Goal: Complete application form: Complete application form

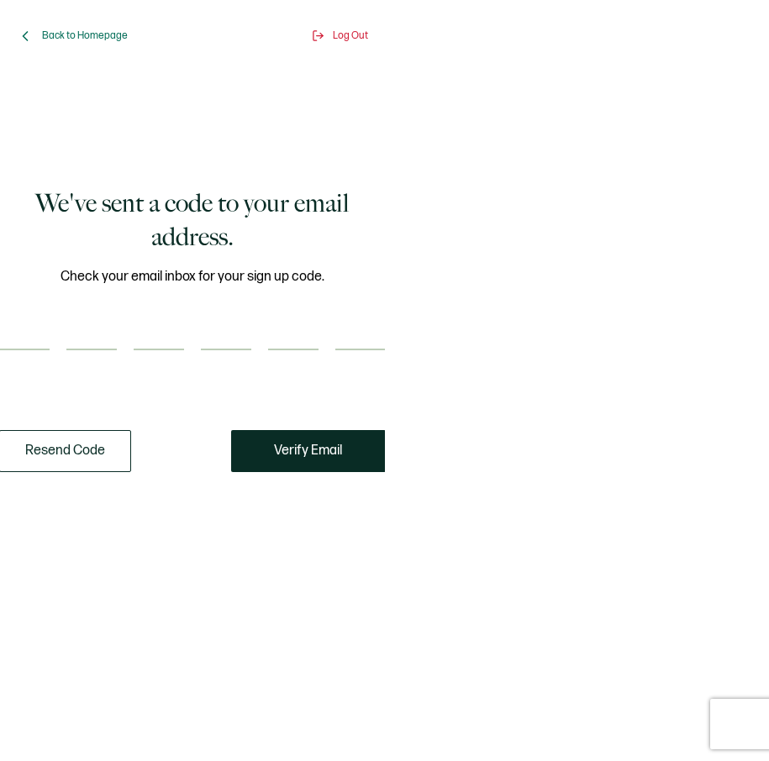
click at [31, 340] on input "number" at bounding box center [24, 334] width 50 height 34
type input "5"
type input "0"
type input "5"
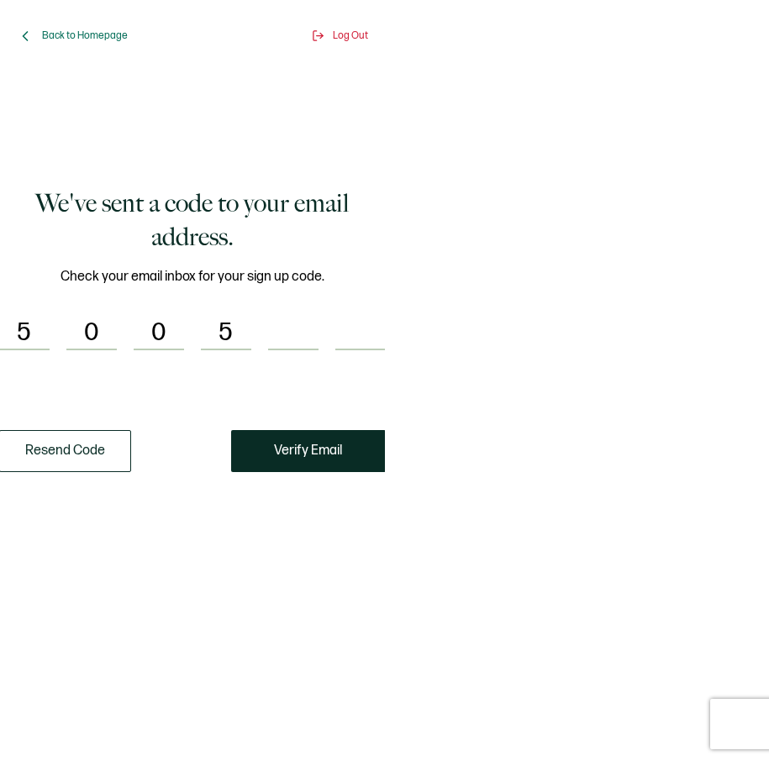
type input "4"
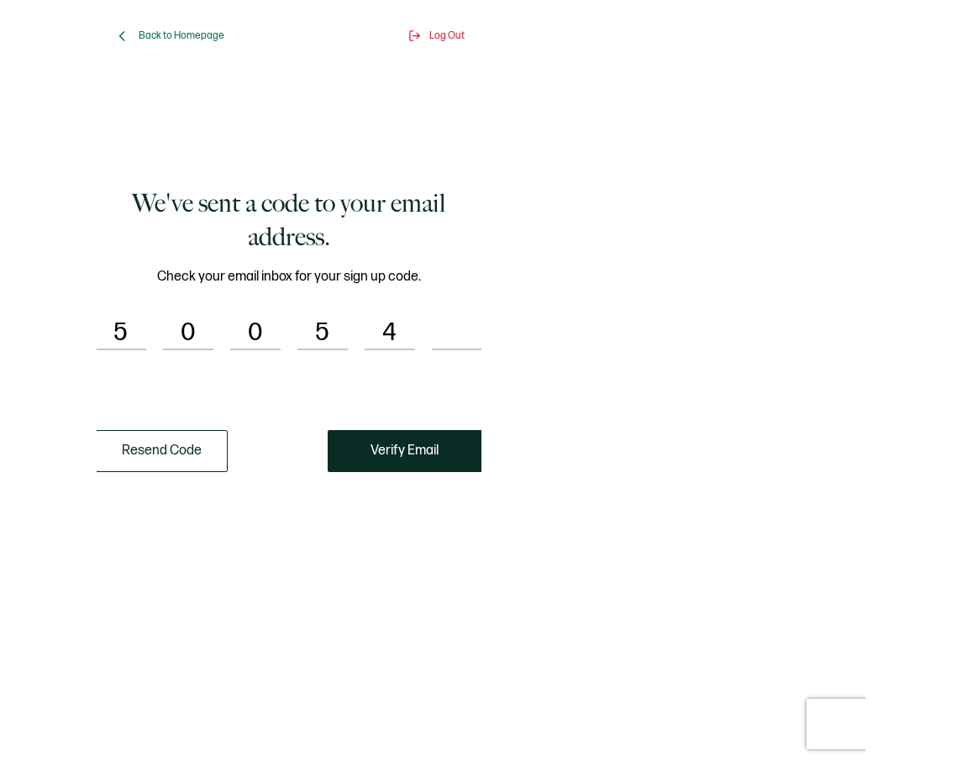
scroll to position [0, 1]
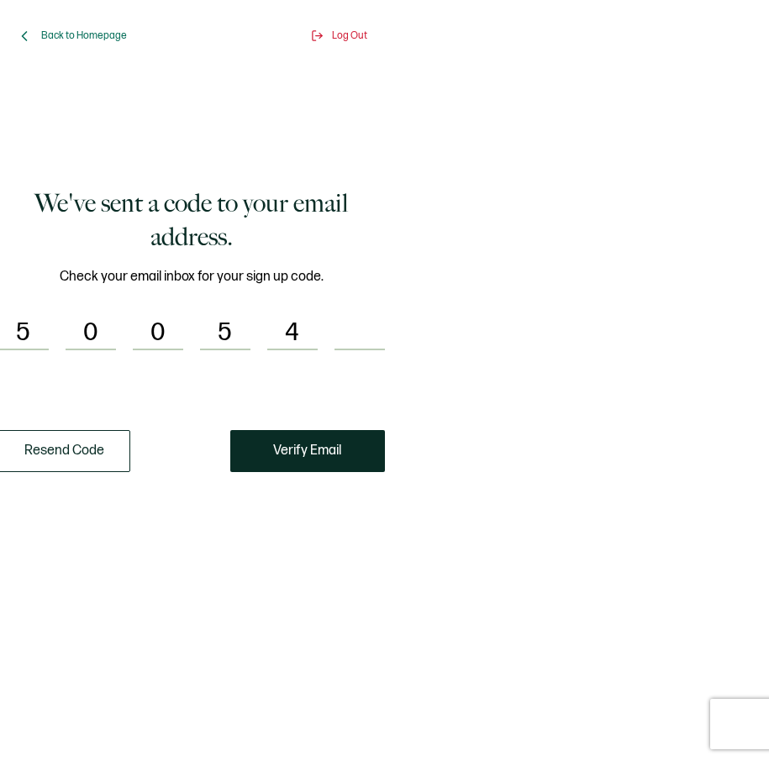
type input "3"
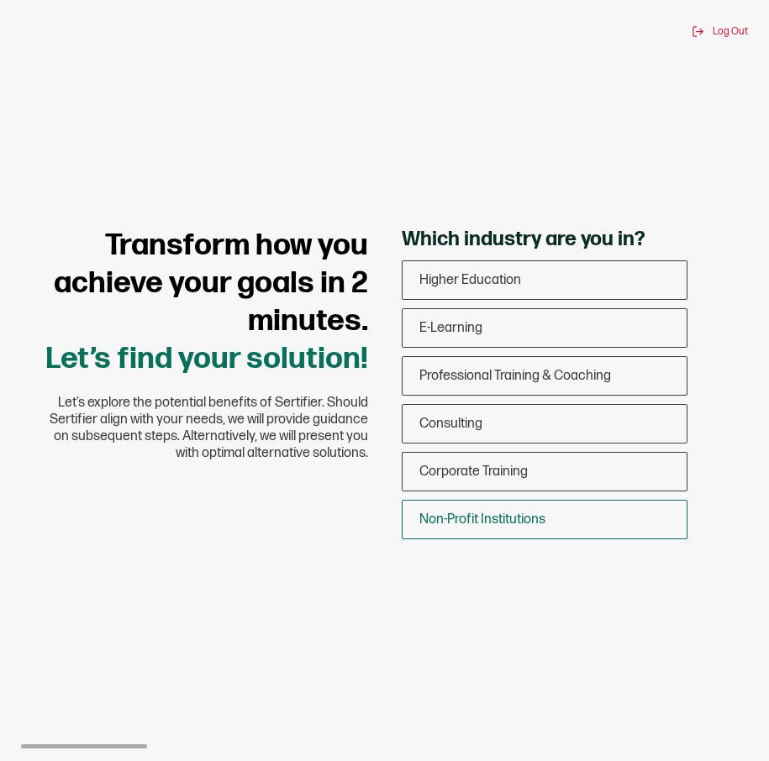
click at [432, 524] on span "Non-Profit Institutions" at bounding box center [482, 520] width 126 height 16
click at [0, 0] on input "Non-Profit Institutions" at bounding box center [0, 0] width 0 height 0
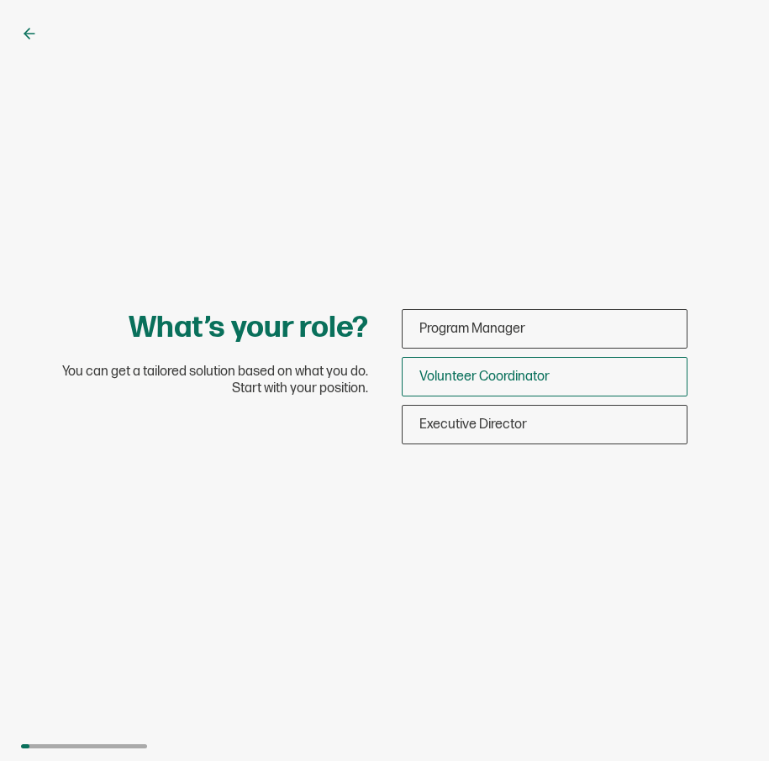
click at [455, 383] on span "Volunteer Coordinator" at bounding box center [484, 377] width 130 height 16
click at [0, 0] on input "Volunteer Coordinator" at bounding box center [0, 0] width 0 height 0
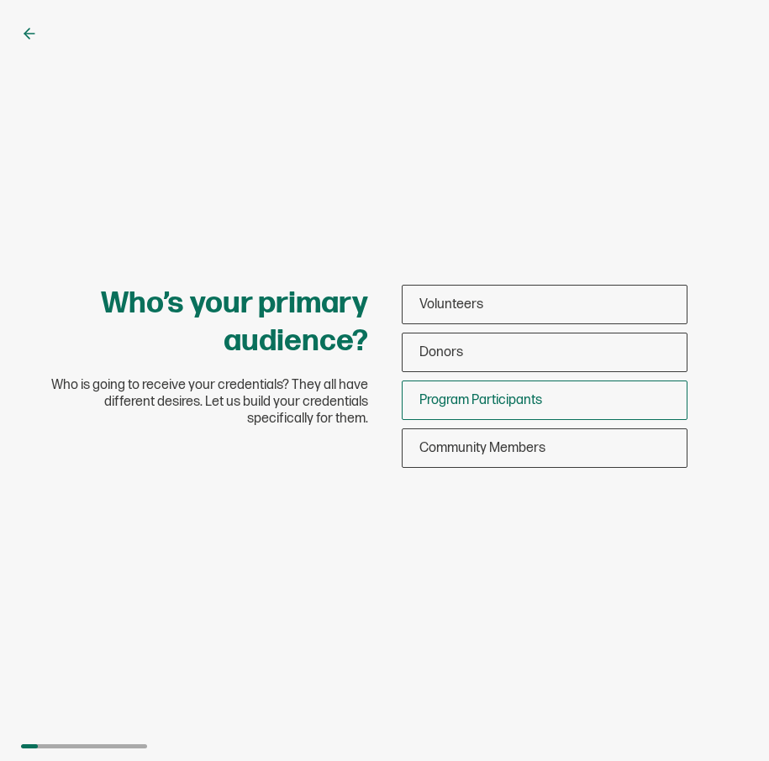
click at [477, 389] on div "Program Participants" at bounding box center [545, 401] width 284 height 40
click at [0, 0] on input "Program Participants" at bounding box center [0, 0] width 0 height 0
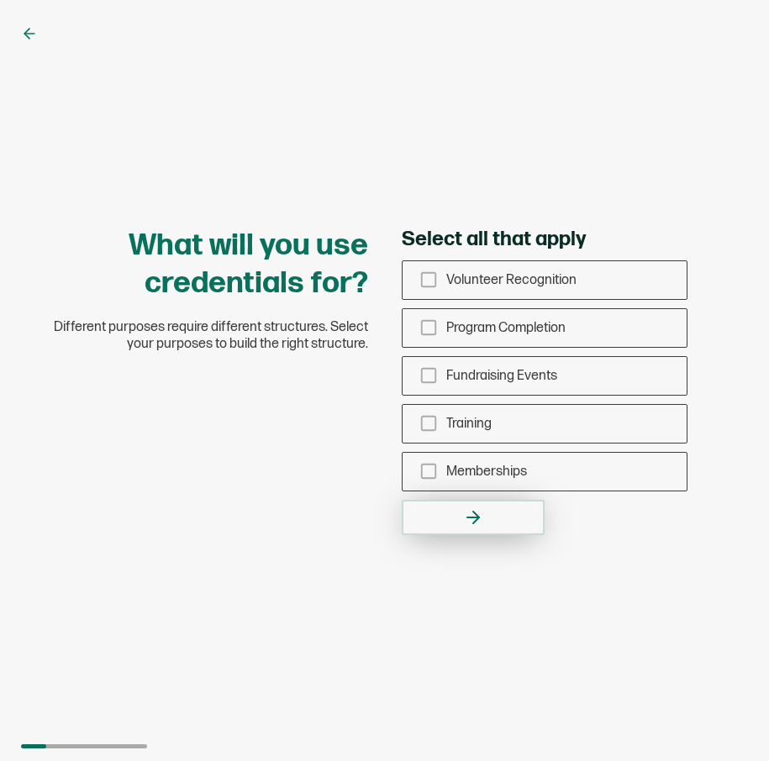
click at [453, 531] on button "button" at bounding box center [473, 517] width 143 height 35
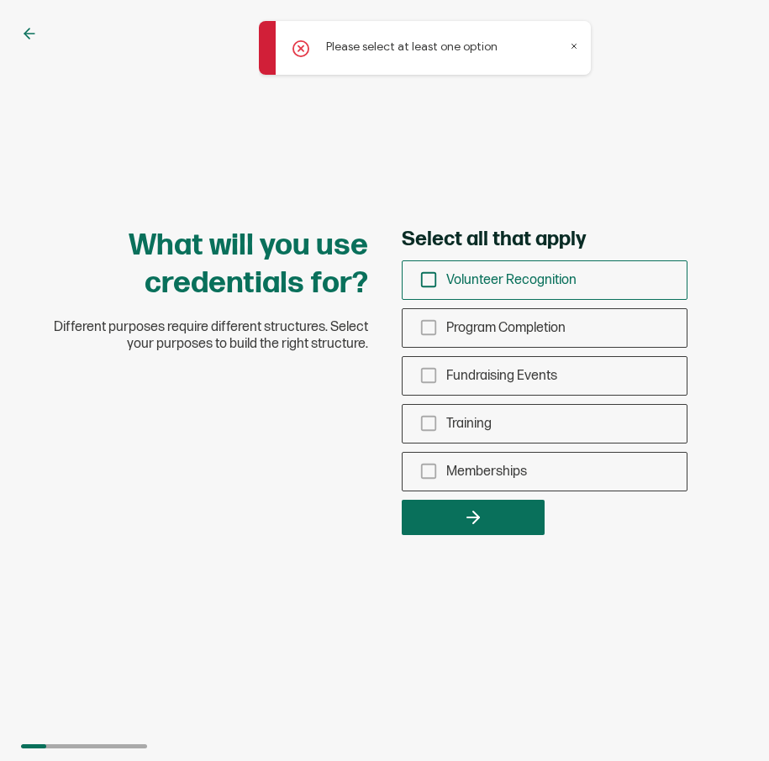
click at [427, 284] on icon "checkbox-group" at bounding box center [428, 280] width 18 height 18
click at [0, 0] on input "Volunteer Recognition" at bounding box center [0, 0] width 0 height 0
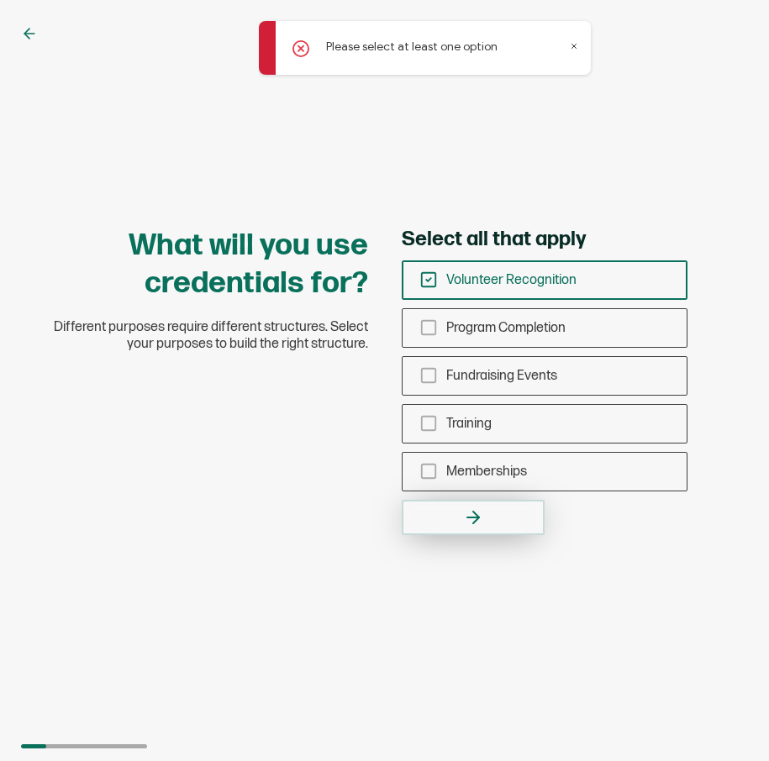
click at [449, 502] on button "button" at bounding box center [473, 517] width 143 height 35
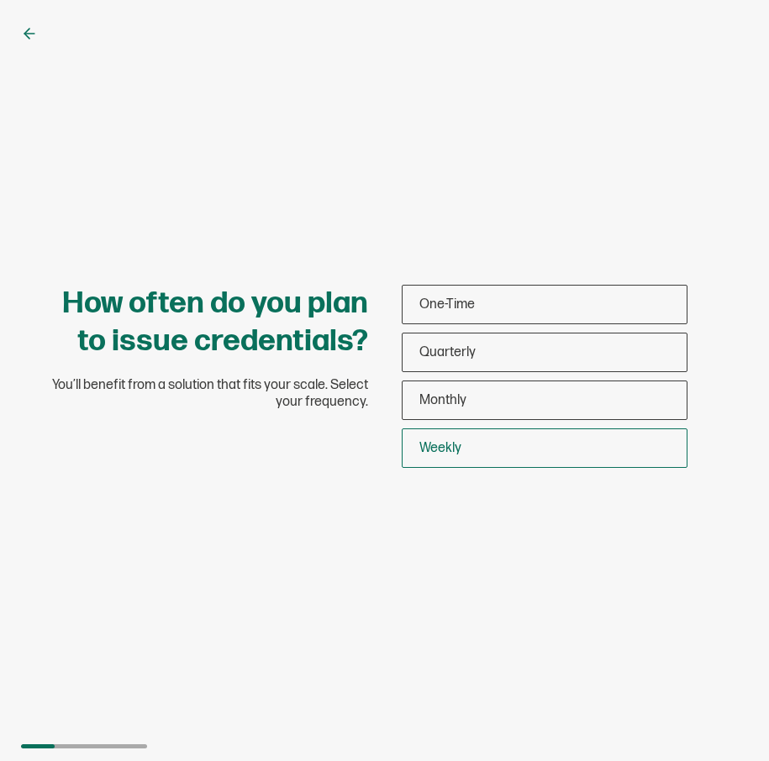
click at [429, 455] on span "Weekly" at bounding box center [440, 448] width 42 height 16
click at [0, 0] on input "Weekly" at bounding box center [0, 0] width 0 height 0
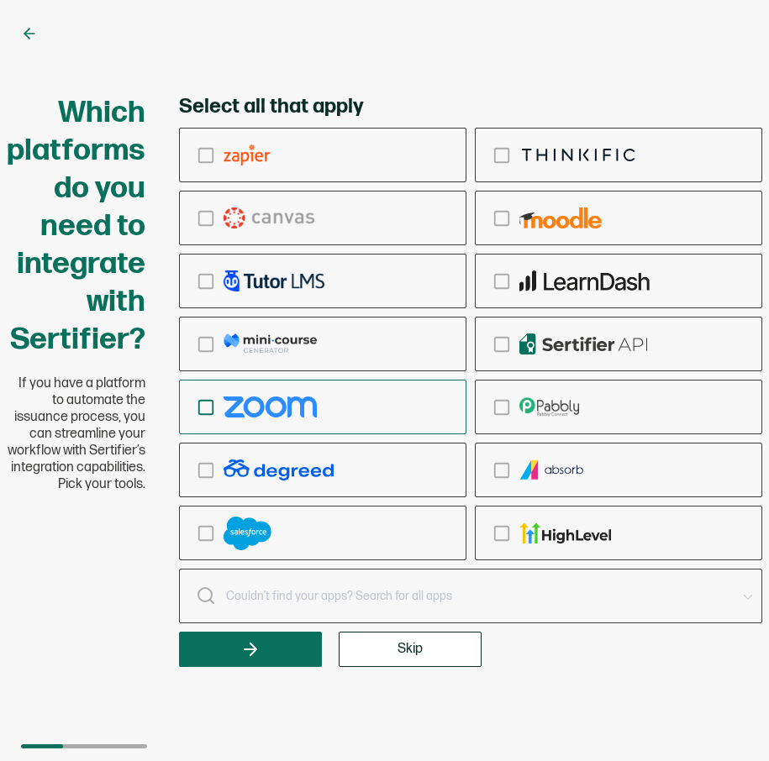
click at [201, 414] on rect "checkbox-group" at bounding box center [206, 407] width 14 height 14
click at [0, 0] on input "checkbox-group" at bounding box center [0, 0] width 0 height 0
click at [249, 393] on div "checkbox-group" at bounding box center [323, 407] width 286 height 40
click at [0, 0] on input "checkbox-group" at bounding box center [0, 0] width 0 height 0
click at [198, 391] on div "checkbox-group" at bounding box center [323, 407] width 286 height 40
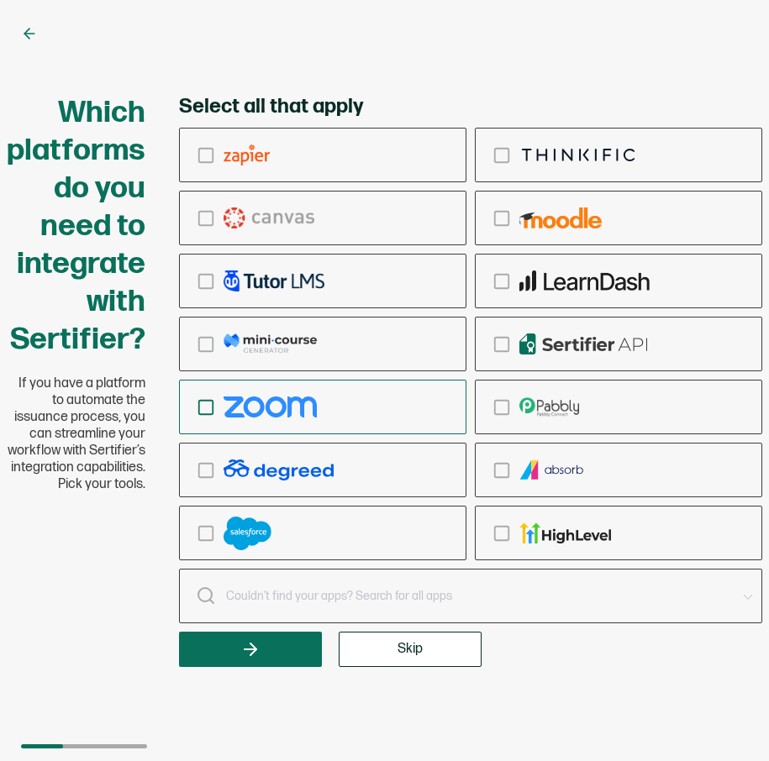
click at [0, 0] on input "checkbox-group" at bounding box center [0, 0] width 0 height 0
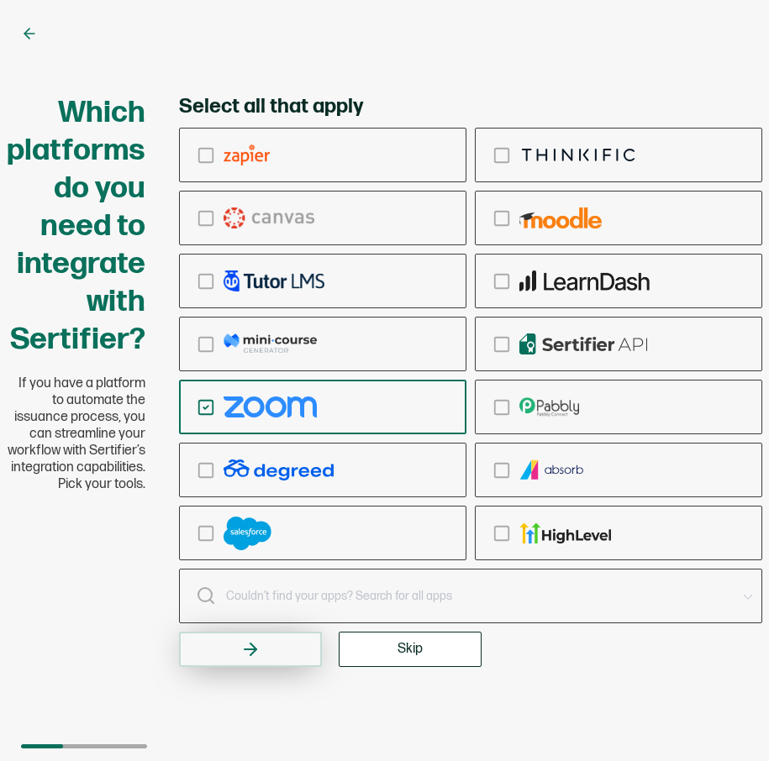
click at [270, 657] on button "button" at bounding box center [250, 649] width 143 height 35
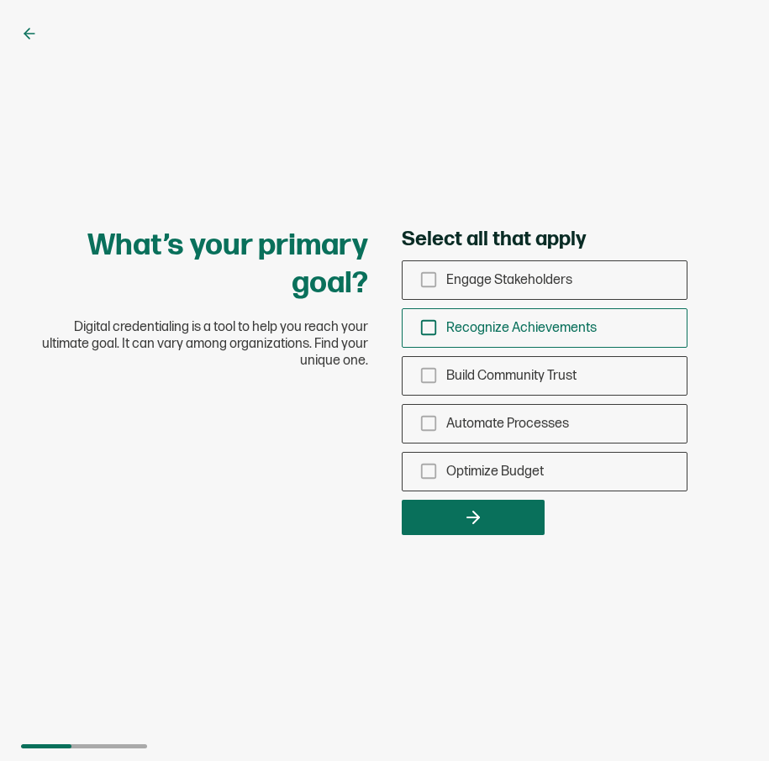
click at [459, 325] on span "Recognize Achievements" at bounding box center [521, 328] width 150 height 16
click at [0, 0] on input "Recognize Achievements" at bounding box center [0, 0] width 0 height 0
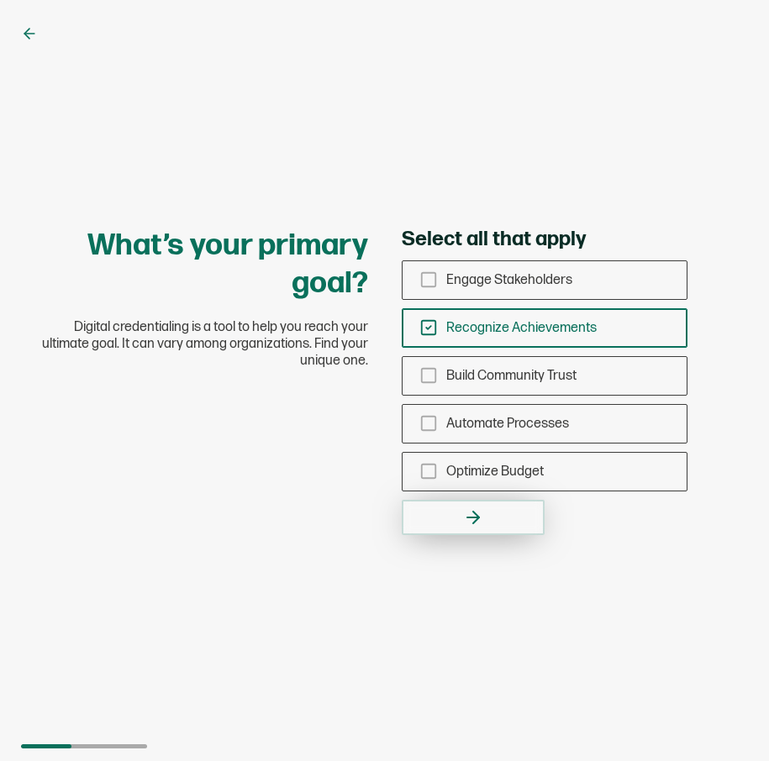
click at [450, 524] on button "button" at bounding box center [473, 517] width 143 height 35
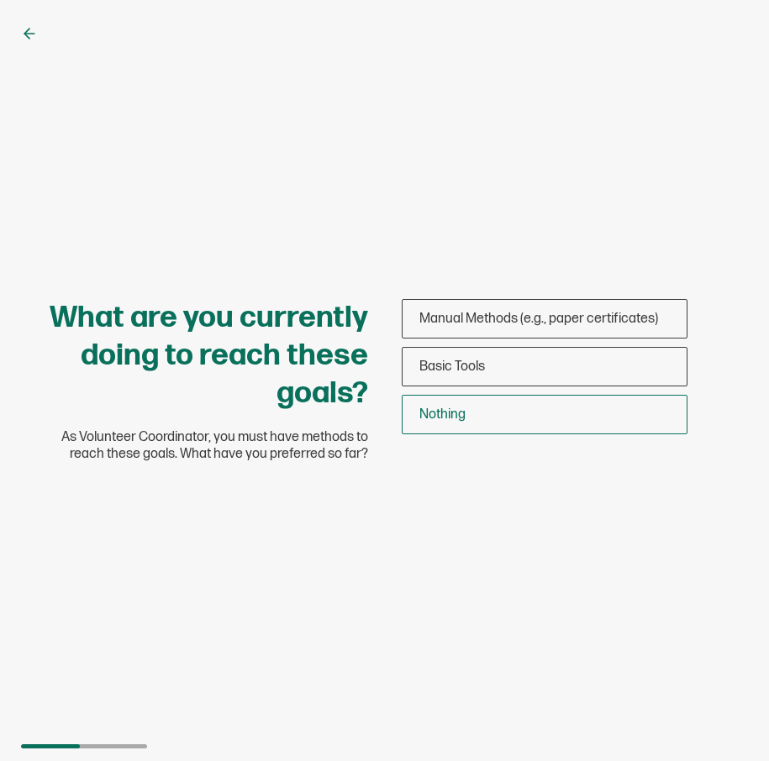
click at [441, 411] on span "Nothing" at bounding box center [442, 415] width 46 height 16
click at [0, 0] on input "Nothing" at bounding box center [0, 0] width 0 height 0
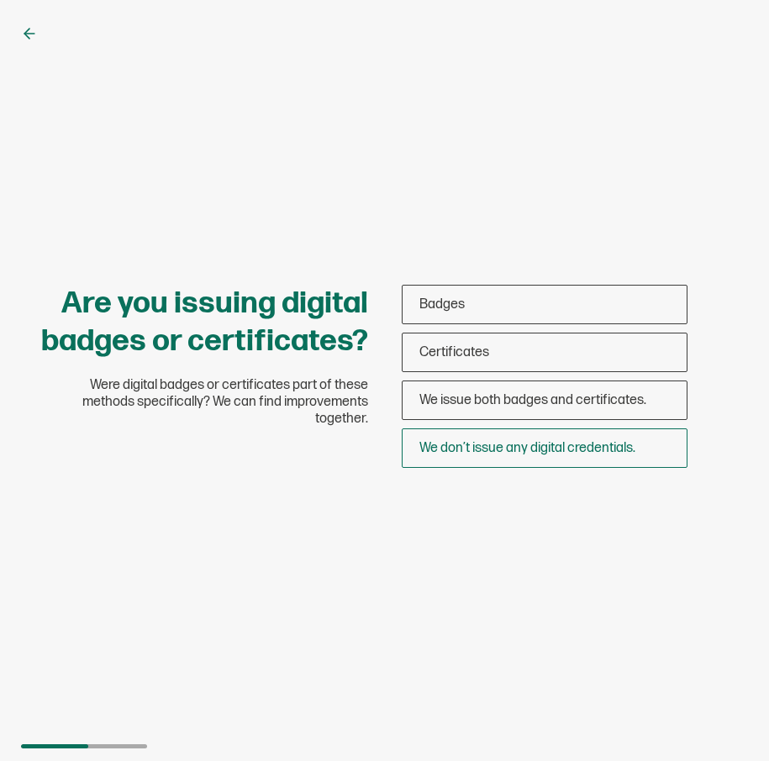
click at [458, 449] on span "We don’t issue any digital credentials." at bounding box center [527, 448] width 216 height 16
click at [0, 0] on input "We don’t issue any digital credentials." at bounding box center [0, 0] width 0 height 0
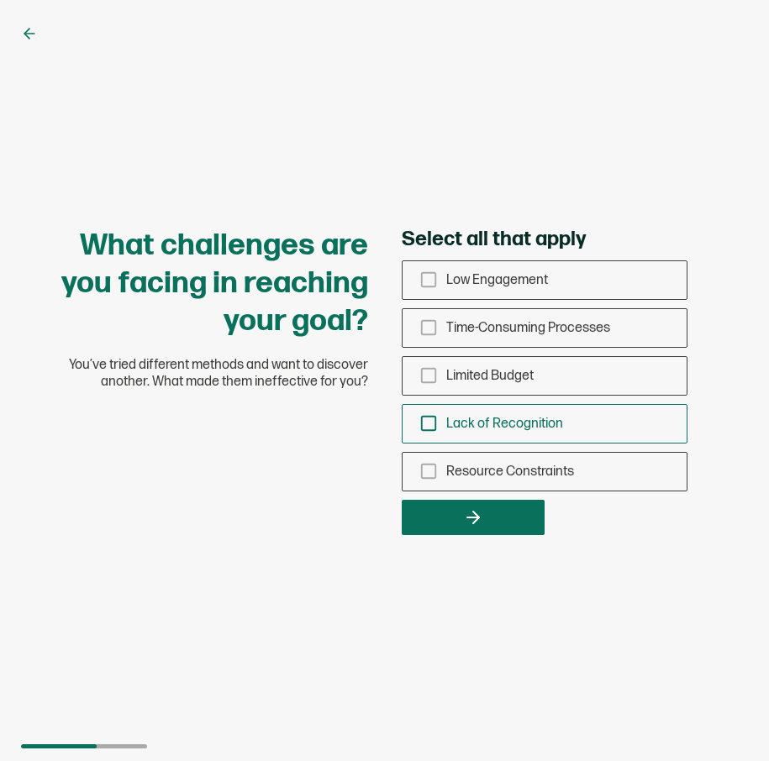
click at [438, 435] on div "Lack of Recognition" at bounding box center [545, 424] width 284 height 40
click at [0, 0] on input "Lack of Recognition" at bounding box center [0, 0] width 0 height 0
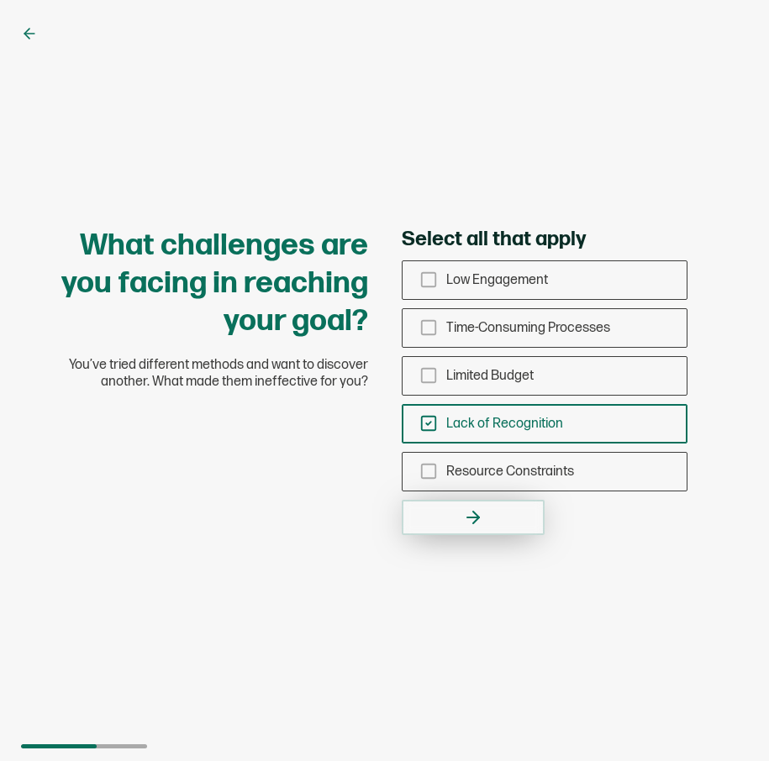
click at [448, 514] on button "button" at bounding box center [473, 517] width 143 height 35
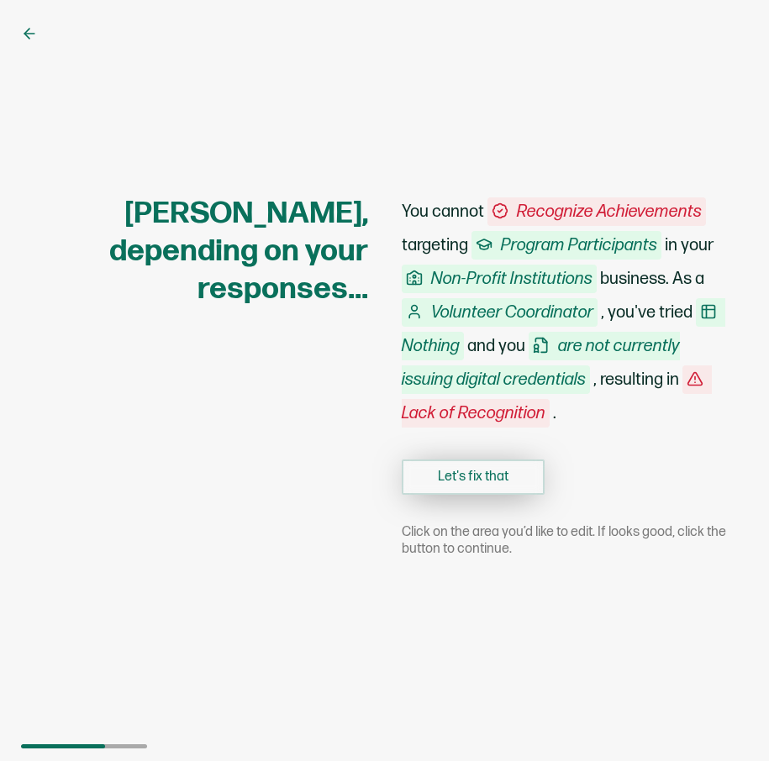
click at [466, 487] on button "Let's fix that" at bounding box center [473, 477] width 143 height 35
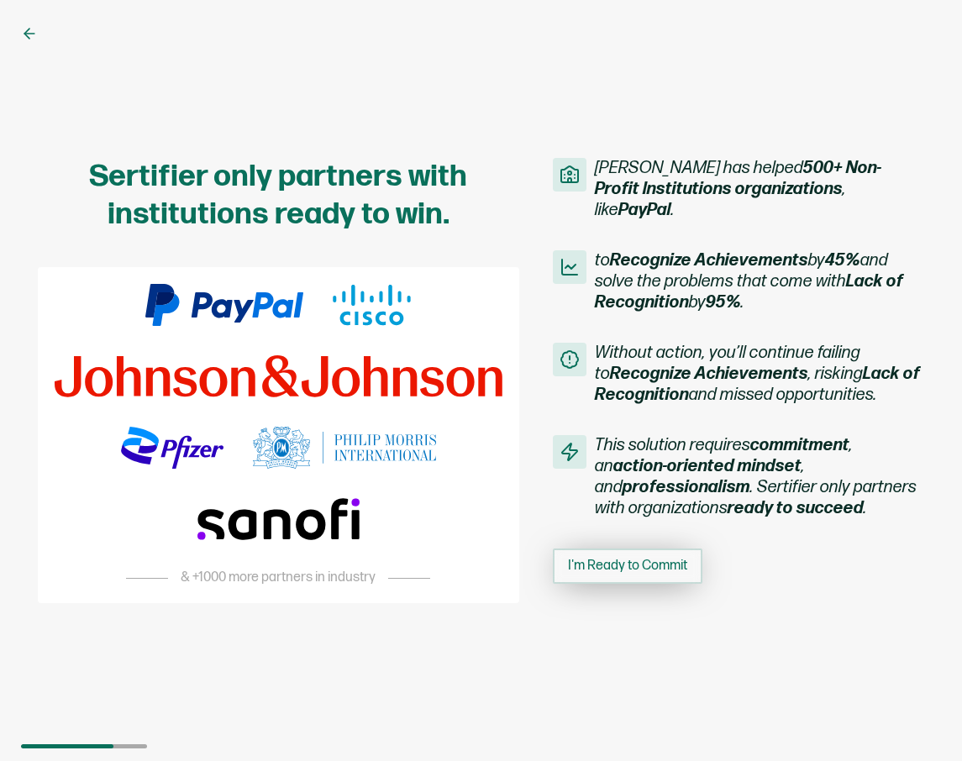
click at [628, 560] on span "I'm Ready to Commit" at bounding box center [627, 566] width 119 height 13
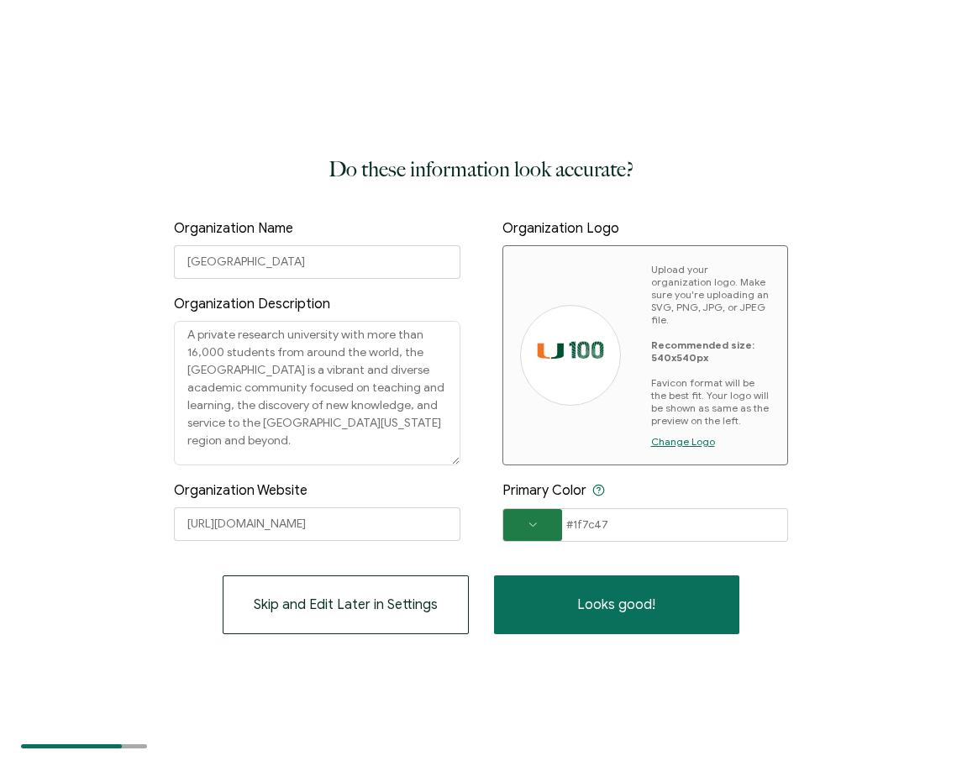
click at [565, 377] on div at bounding box center [570, 355] width 101 height 101
drag, startPoint x: 677, startPoint y: 523, endPoint x: 555, endPoint y: 517, distance: 122.9
click at [555, 517] on div "#1f7c47 #1F7C47 Clear OK" at bounding box center [646, 525] width 287 height 34
type input "#"
paste input "00008B"
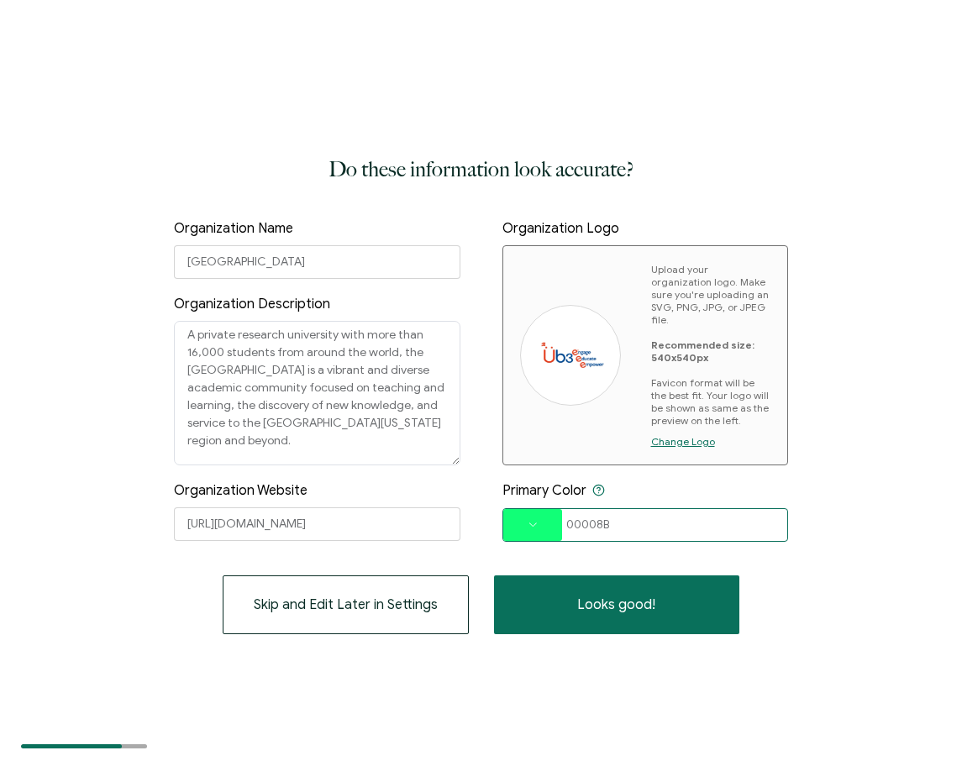
click at [675, 514] on input "00008B" at bounding box center [646, 525] width 287 height 34
type input "00008B"
click at [540, 524] on span at bounding box center [532, 525] width 59 height 32
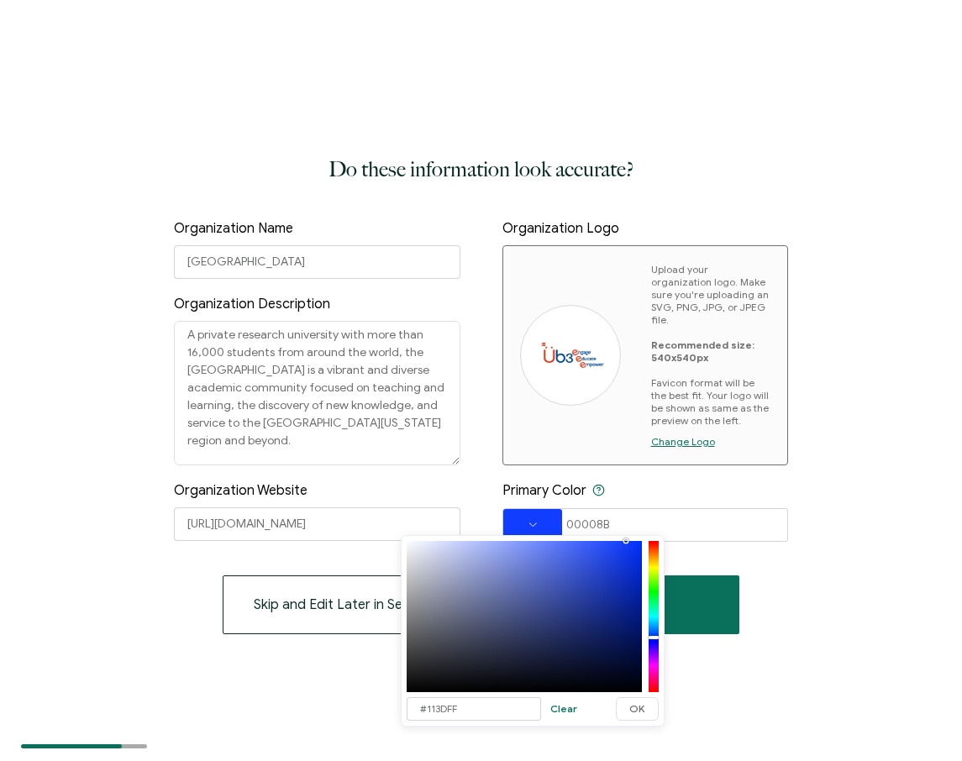
drag, startPoint x: 656, startPoint y: 617, endPoint x: 656, endPoint y: 637, distance: 20.2
click at [656, 637] on div at bounding box center [654, 616] width 10 height 151
drag, startPoint x: 540, startPoint y: 584, endPoint x: 590, endPoint y: 616, distance: 59.0
click at [590, 616] on div at bounding box center [524, 616] width 235 height 151
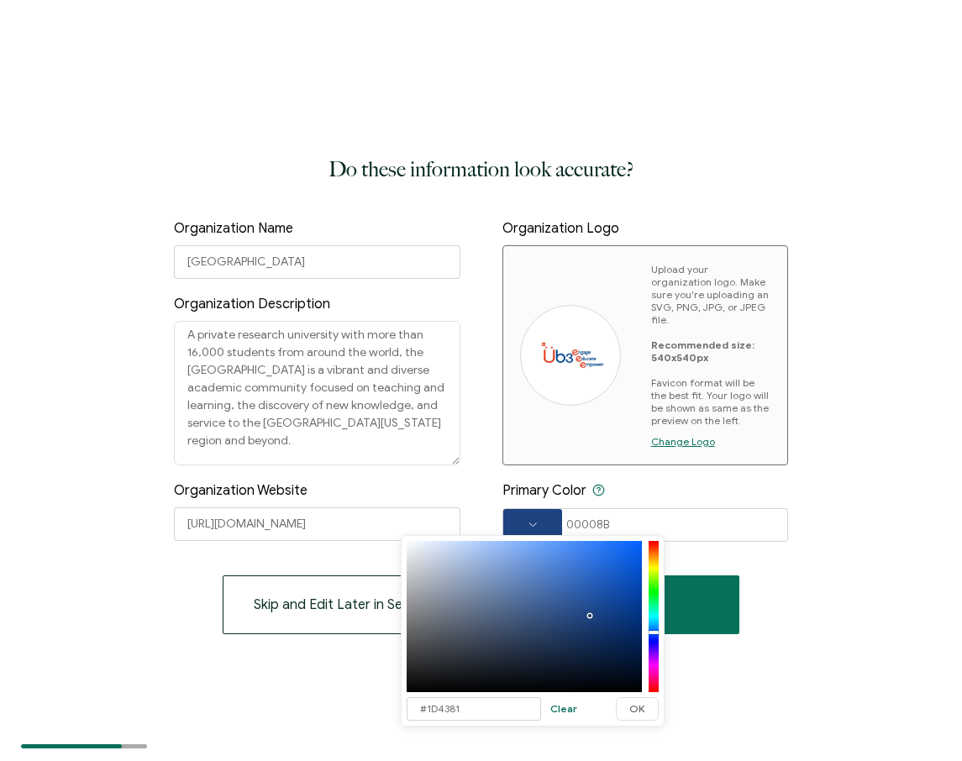
click at [654, 632] on div at bounding box center [654, 616] width 10 height 151
type input "#1B407A"
drag, startPoint x: 570, startPoint y: 607, endPoint x: 589, endPoint y: 619, distance: 23.1
click at [589, 620] on div at bounding box center [524, 616] width 235 height 151
click at [643, 710] on span "OK" at bounding box center [638, 709] width 16 height 10
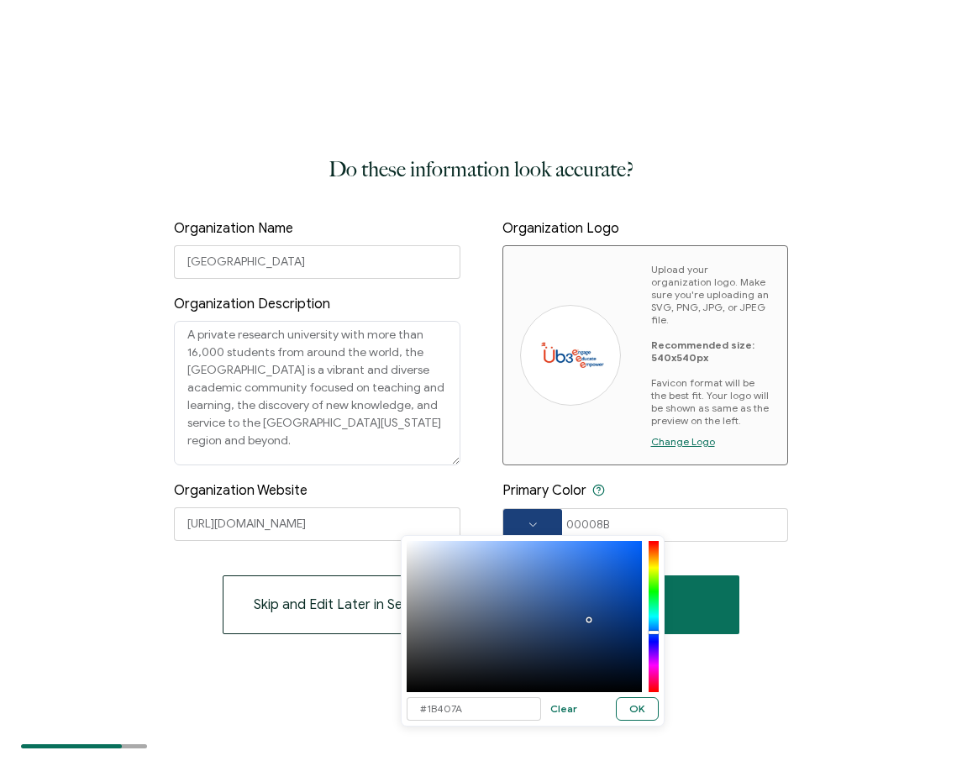
type input "#1B407A"
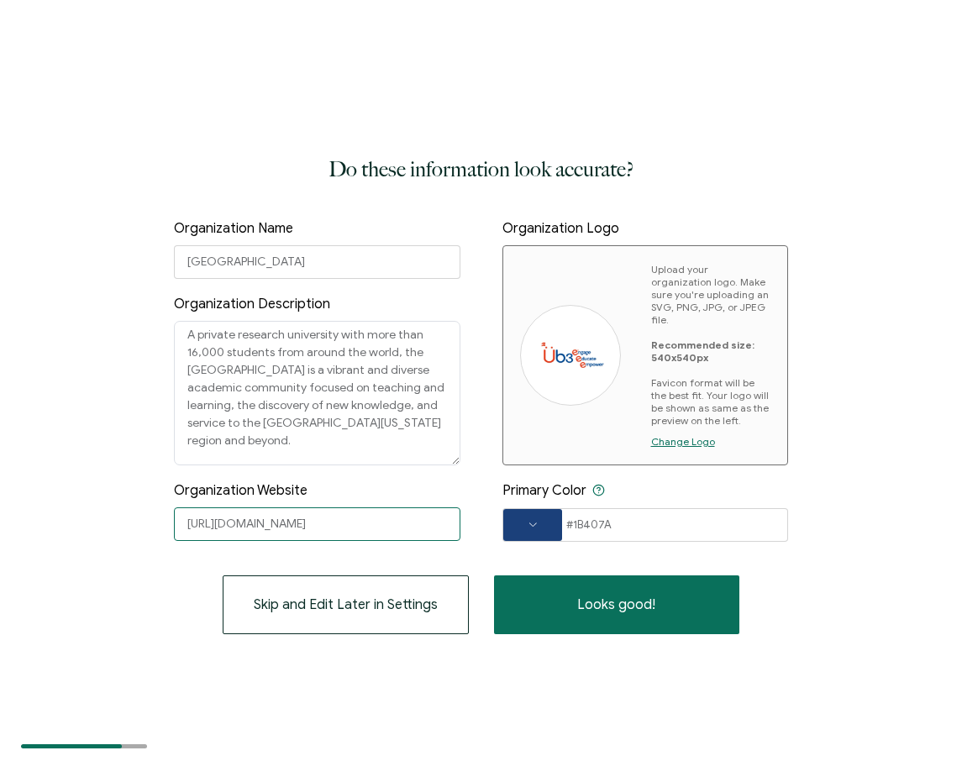
drag, startPoint x: 369, startPoint y: 522, endPoint x: 128, endPoint y: 506, distance: 241.7
click at [128, 506] on div "Do these information look accurate? Organization Name [GEOGRAPHIC_DATA] Organiz…" at bounding box center [481, 380] width 962 height 761
type input "w"
type input "h"
type input "[DOMAIN_NAME]"
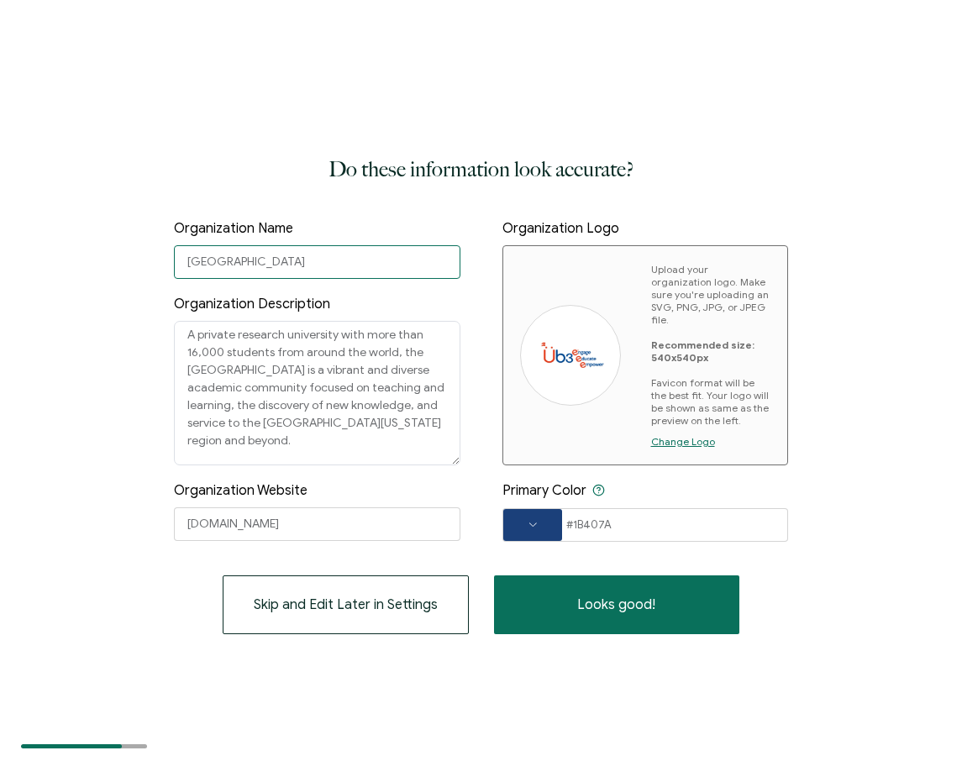
drag, startPoint x: 330, startPoint y: 272, endPoint x: 134, endPoint y: 267, distance: 196.7
click at [134, 267] on div "Do these information look accurate? Organization Name [GEOGRAPHIC_DATA] Organiz…" at bounding box center [481, 380] width 962 height 761
type input "Ub3e"
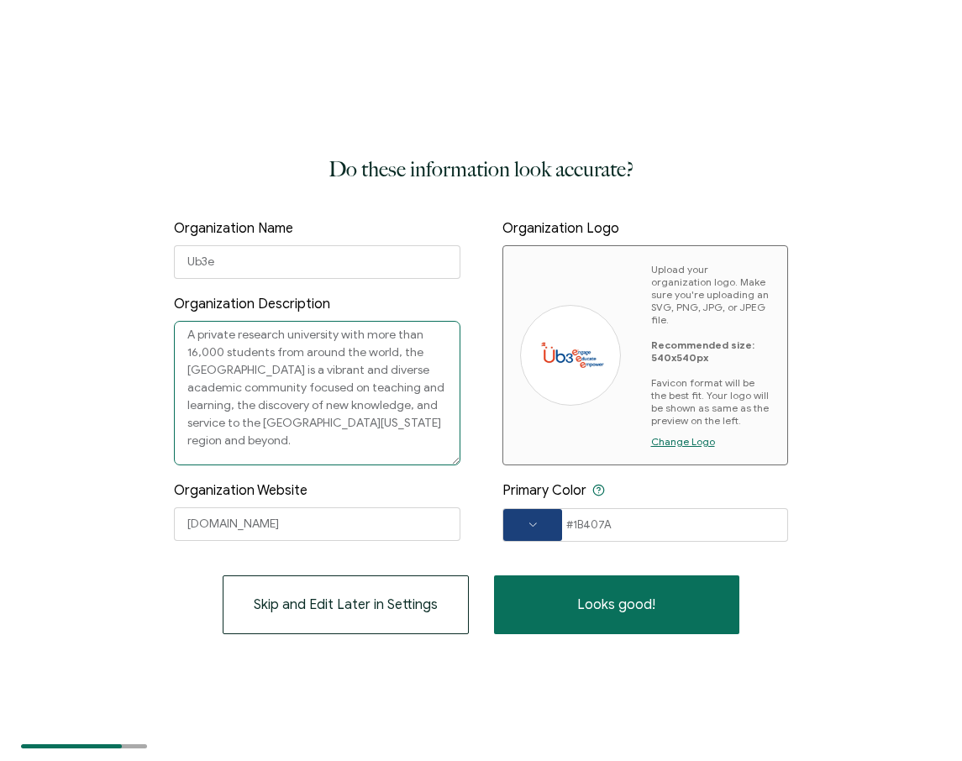
drag, startPoint x: 186, startPoint y: 339, endPoint x: 467, endPoint y: 483, distance: 316.5
click at [467, 483] on div "Organization Name Ub3e Organization Description A private research university w…" at bounding box center [481, 381] width 615 height 322
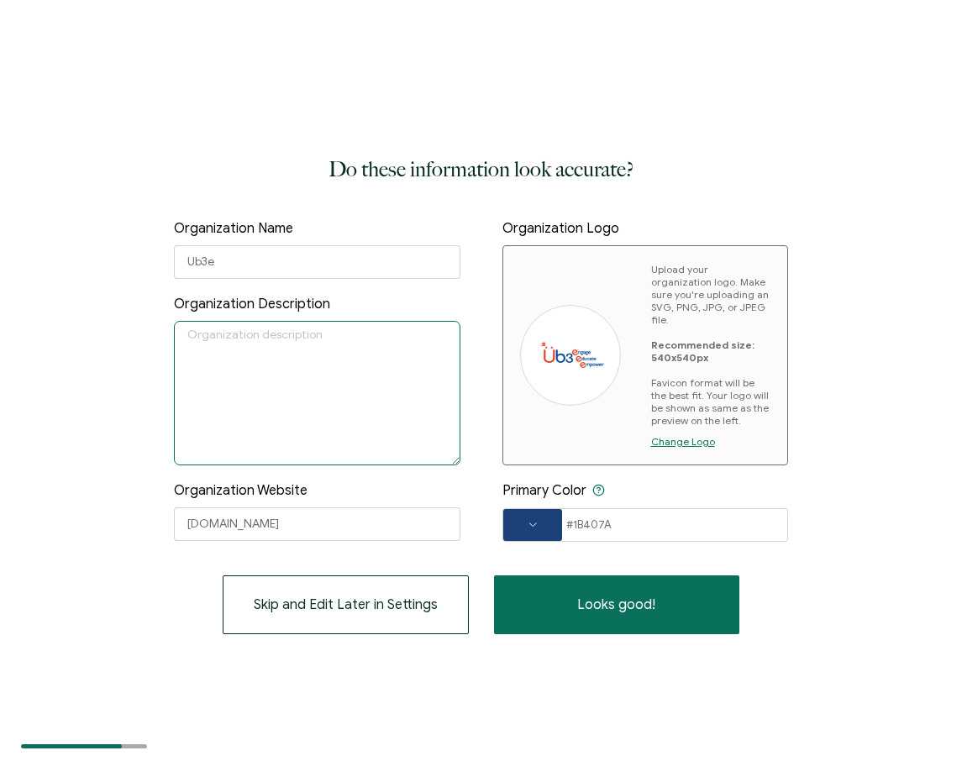
paste textarea "is a global health initiative dedicated to advancing breast wellness through ed…"
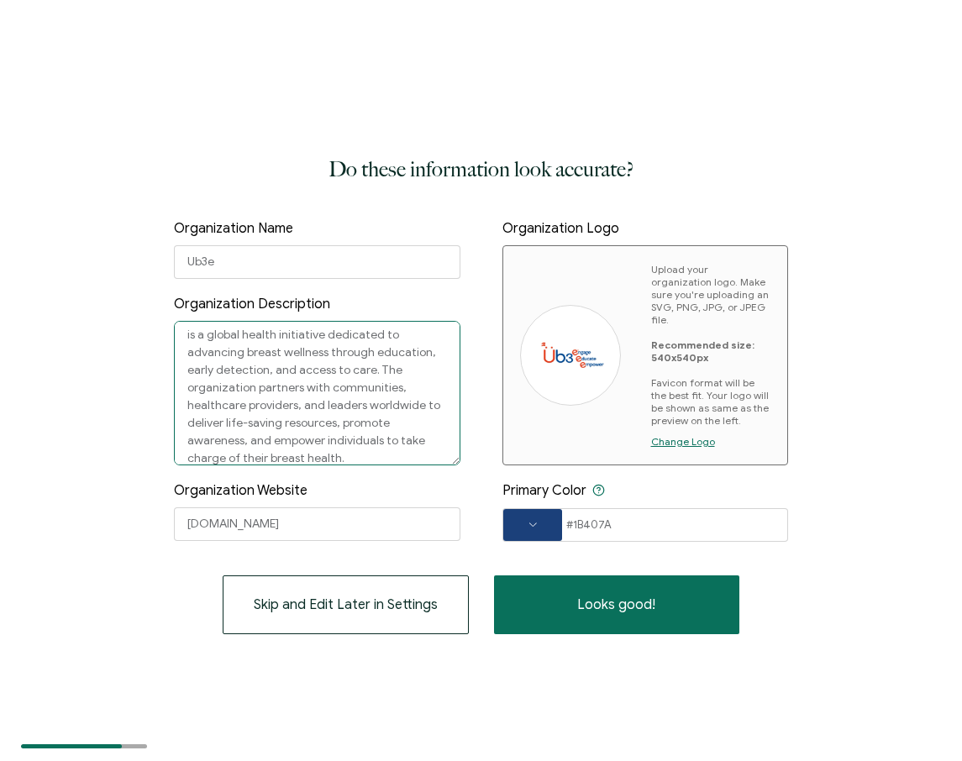
drag, startPoint x: 189, startPoint y: 340, endPoint x: 179, endPoint y: 340, distance: 10.1
click at [179, 340] on textarea "is a global health initiative dedicated to advancing breast wellness through ed…" at bounding box center [317, 393] width 287 height 145
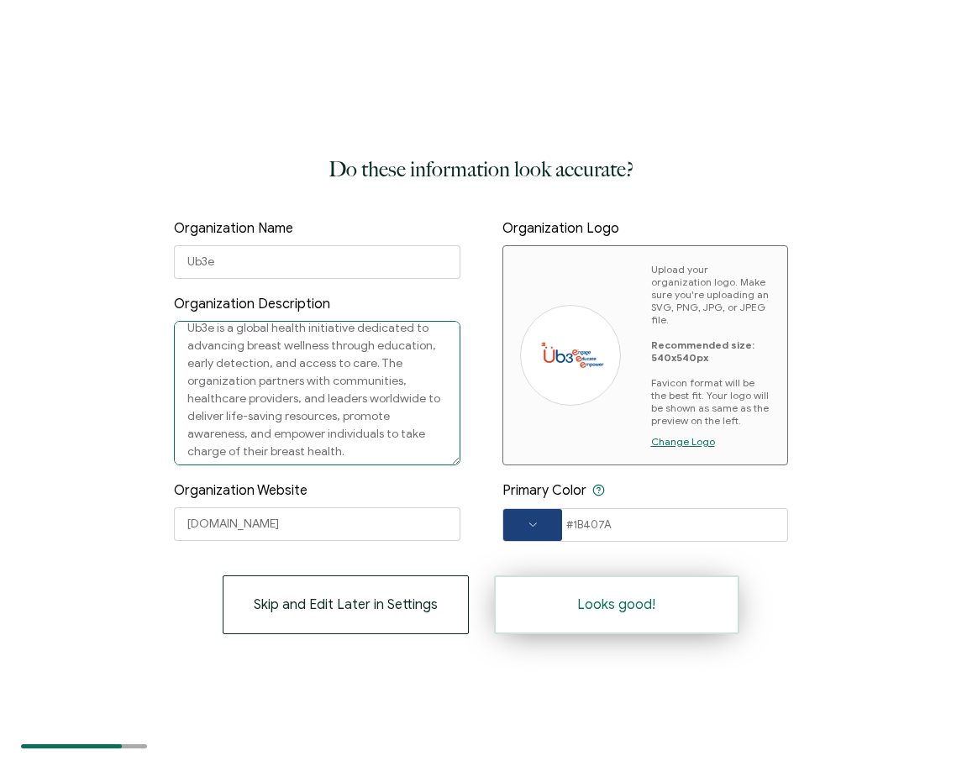
type textarea "Ub3e is a global health initiative dedicated to advancing breast wellness throu…"
click at [593, 598] on span "Looks good!" at bounding box center [616, 604] width 78 height 13
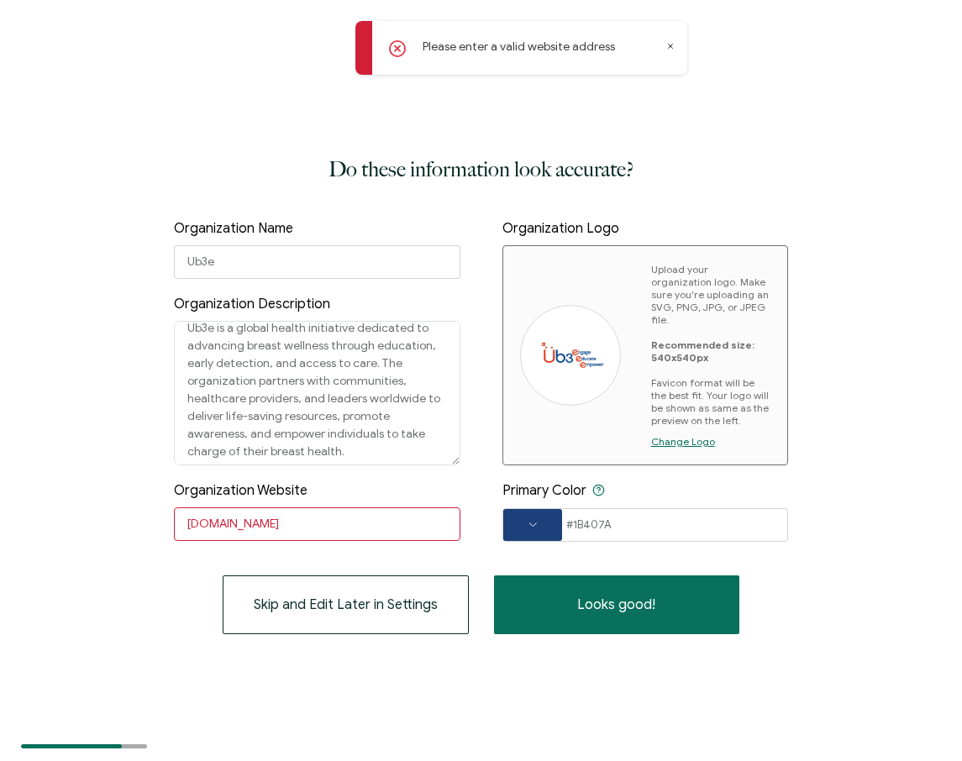
drag, startPoint x: 298, startPoint y: 524, endPoint x: 145, endPoint y: 503, distance: 153.6
click at [145, 503] on div "Do these information look accurate? Organization Name Ub3e Organization Descrip…" at bounding box center [481, 380] width 962 height 761
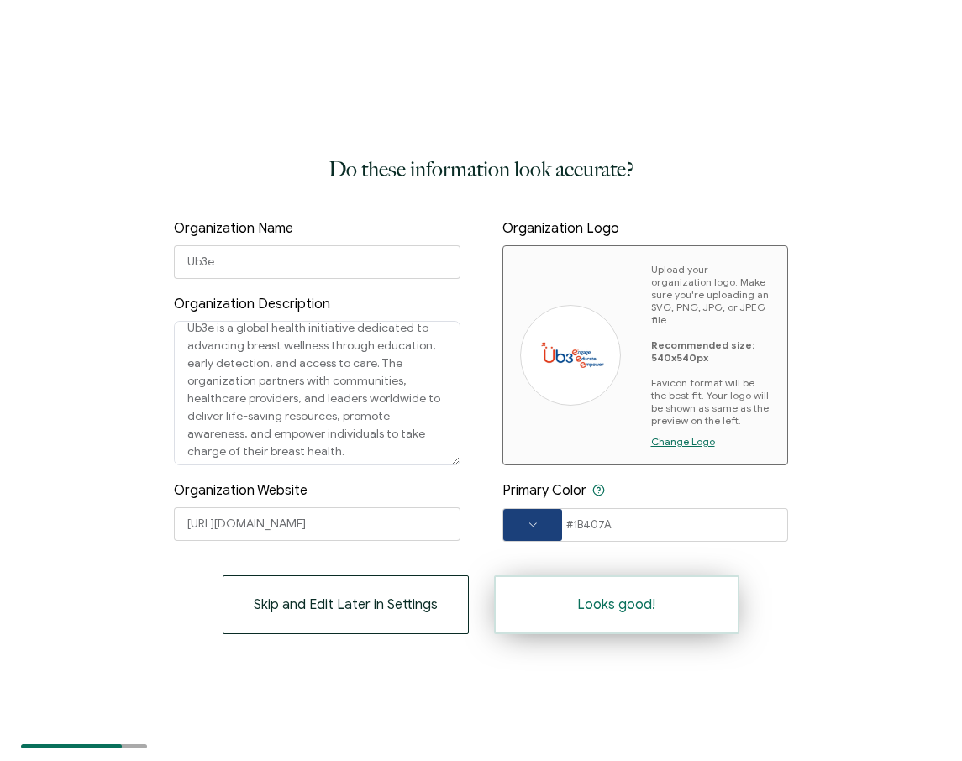
click at [682, 614] on button "Looks good!" at bounding box center [617, 605] width 246 height 59
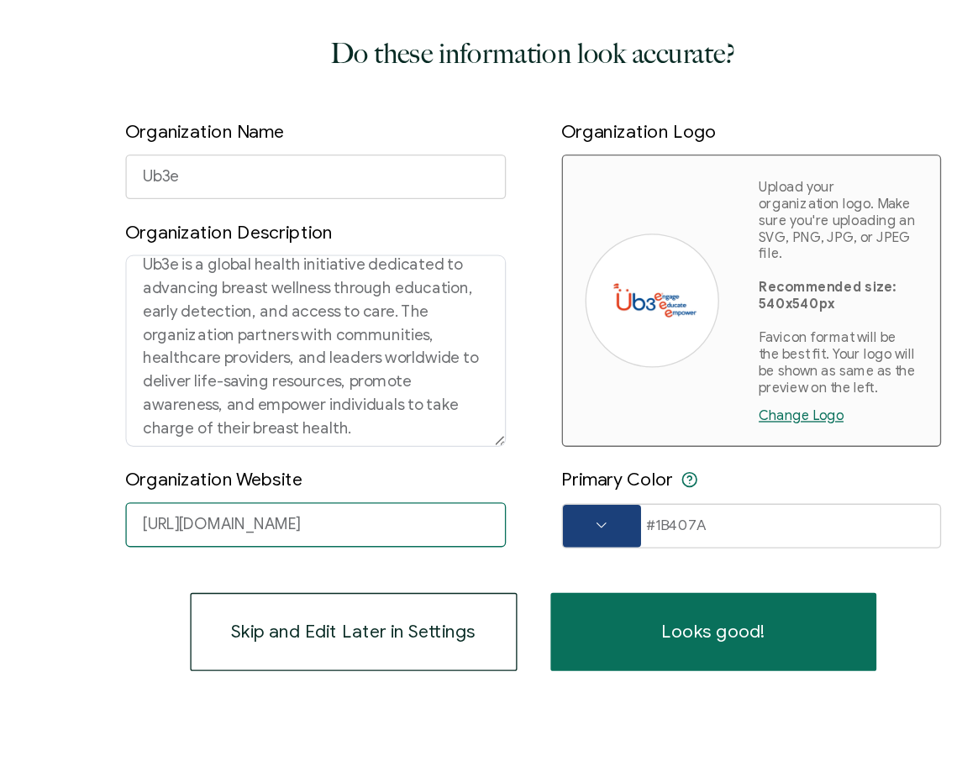
drag, startPoint x: 224, startPoint y: 516, endPoint x: 149, endPoint y: 511, distance: 75.8
click at [149, 511] on div "Do these information look accurate? Organization Name Ub3e Organization Descrip…" at bounding box center [481, 380] width 962 height 761
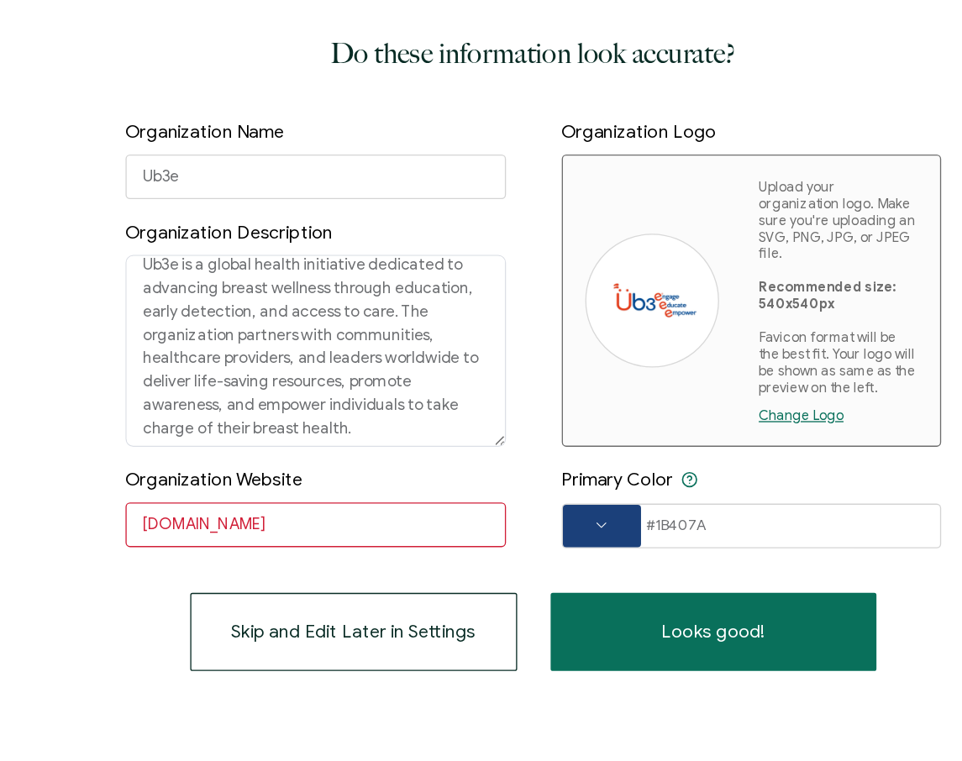
drag, startPoint x: 323, startPoint y: 509, endPoint x: 108, endPoint y: 506, distance: 215.2
click at [109, 506] on div "Do these information look accurate? Organization Name Ub3e Organization Descrip…" at bounding box center [481, 380] width 962 height 761
paste input "[URL][DOMAIN_NAME]"
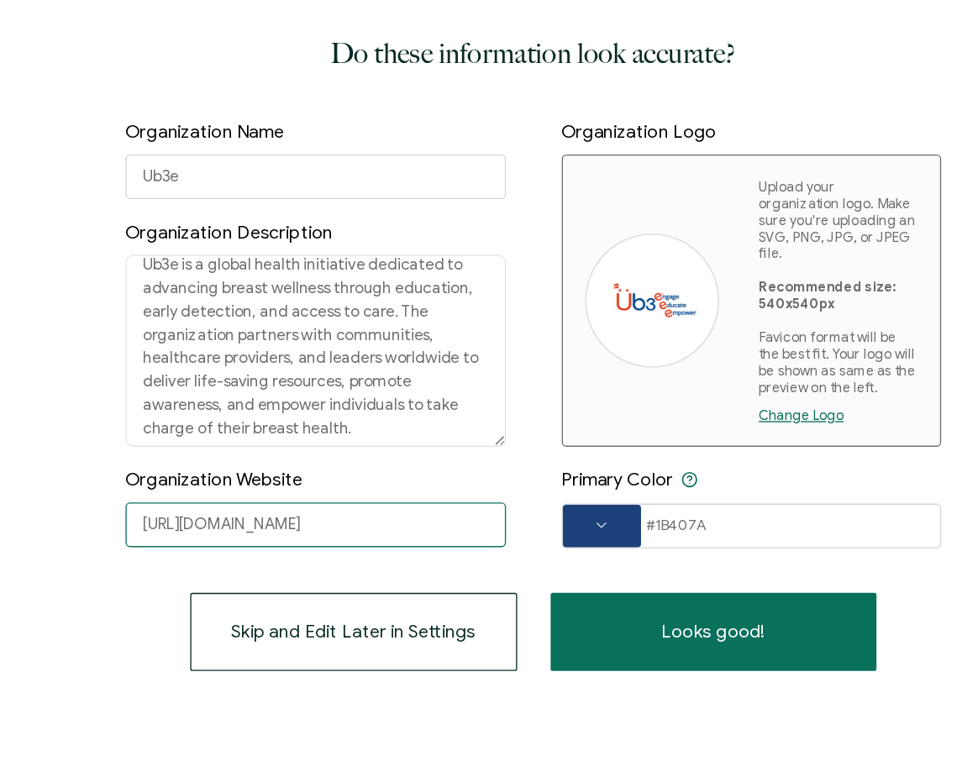
type input "[URL][DOMAIN_NAME]"
click at [184, 576] on div "Skip and Edit Later in Settings Looks good!" at bounding box center [481, 605] width 615 height 59
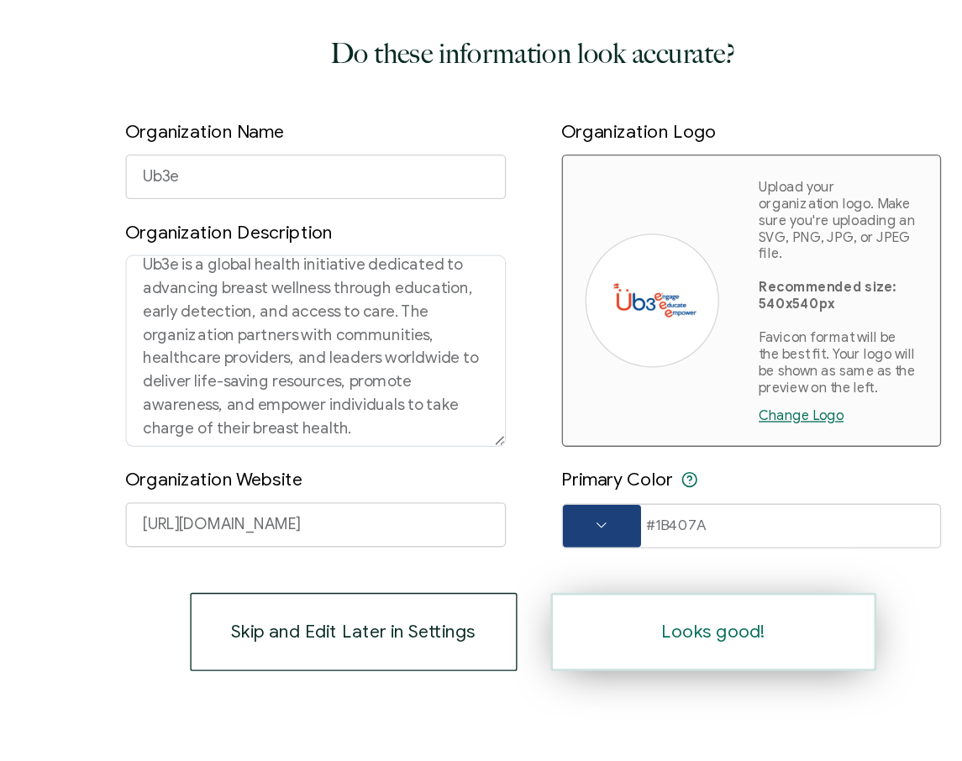
click at [588, 598] on span "Looks good!" at bounding box center [616, 604] width 78 height 13
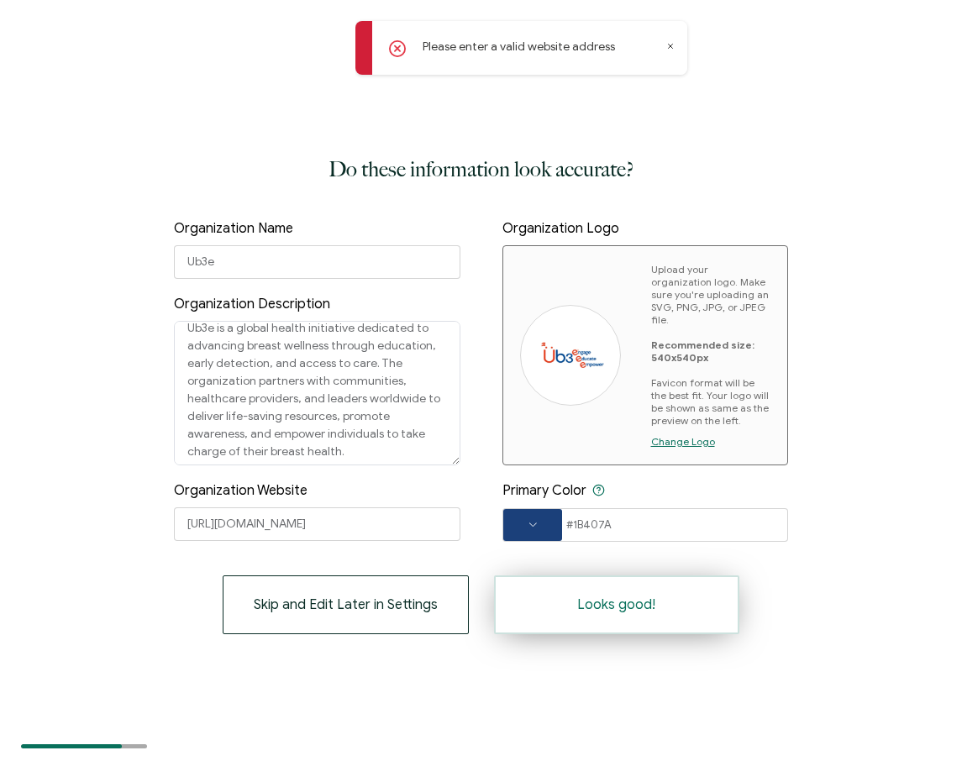
click at [630, 602] on span "Looks good!" at bounding box center [616, 604] width 78 height 13
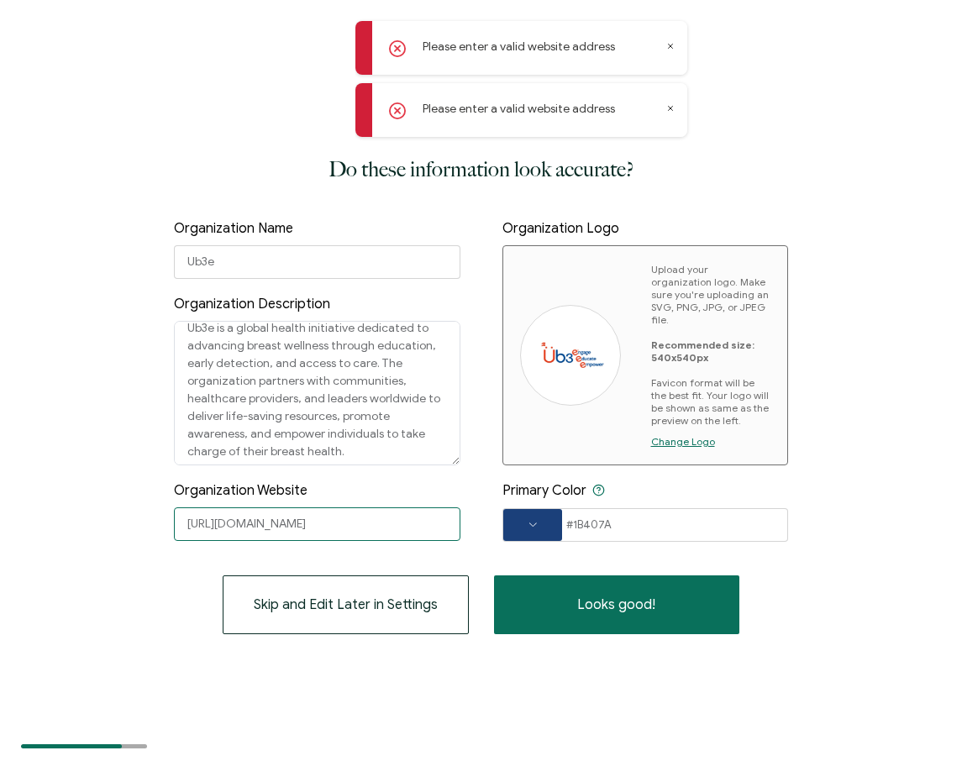
drag, startPoint x: 360, startPoint y: 523, endPoint x: 85, endPoint y: 514, distance: 275.0
click at [87, 514] on div "Do these information look accurate? Organization Name Ub3e Organization Descrip…" at bounding box center [481, 380] width 962 height 761
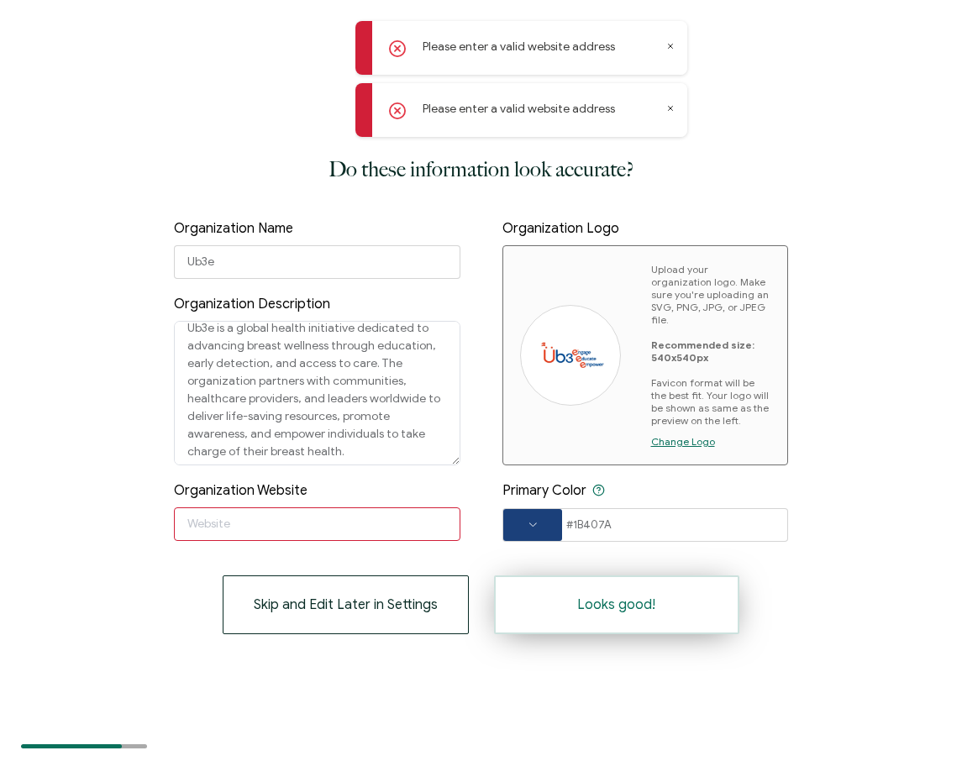
click at [696, 588] on button "Looks good!" at bounding box center [617, 605] width 246 height 59
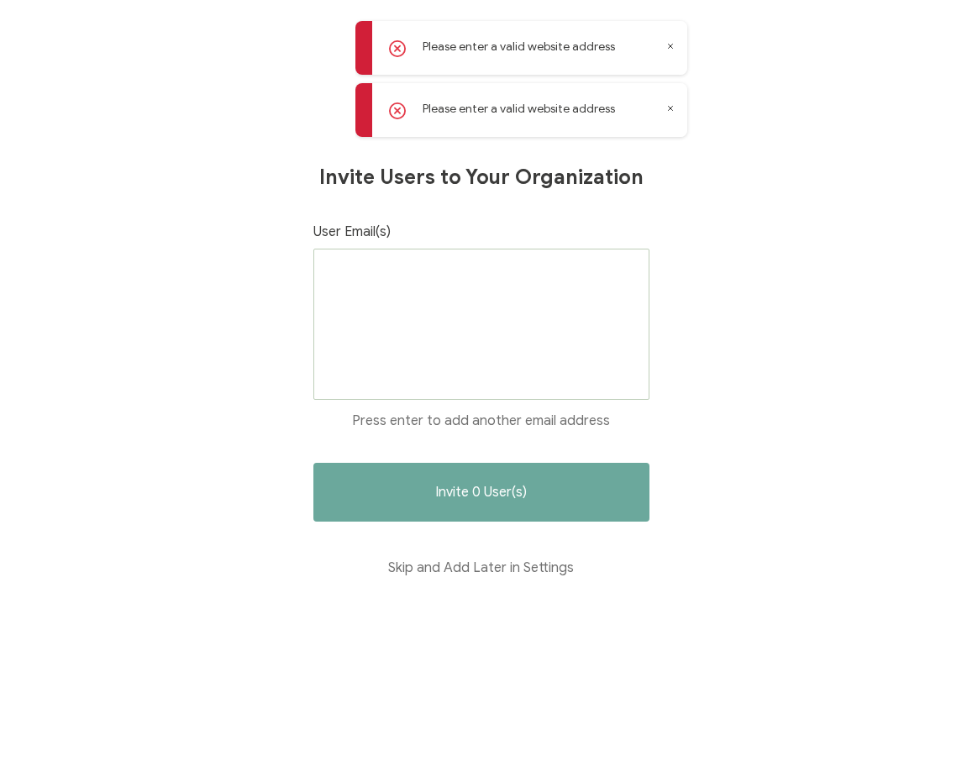
click at [491, 319] on div at bounding box center [482, 324] width 336 height 151
click at [491, 561] on button "Skip and Add Later in Settings" at bounding box center [482, 568] width 336 height 59
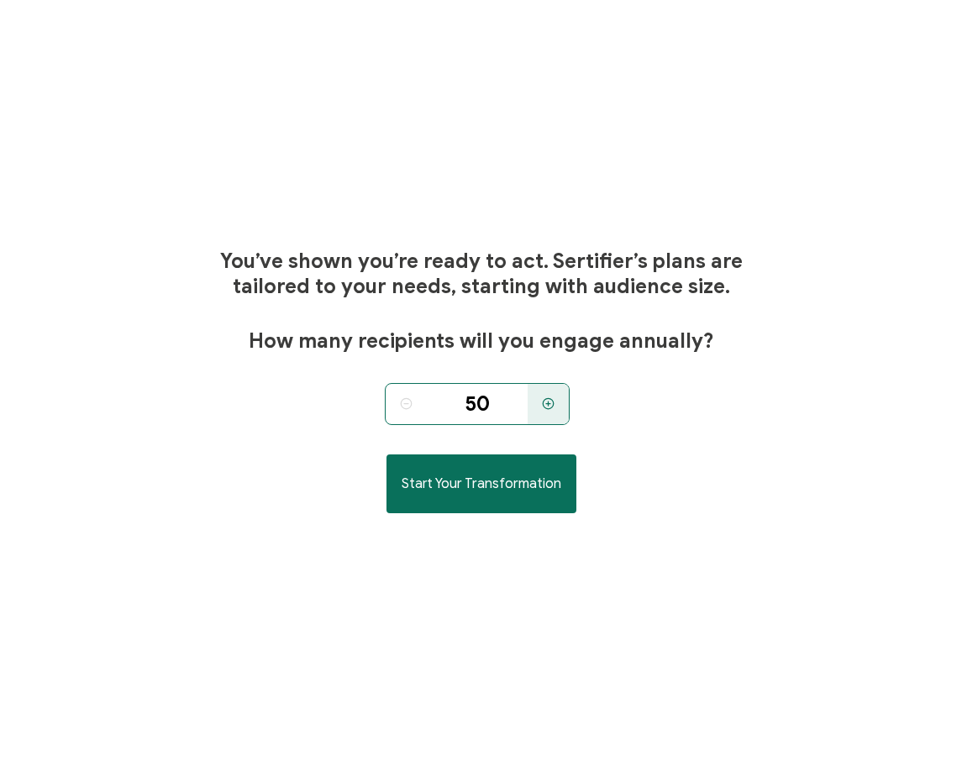
click at [549, 407] on icon at bounding box center [548, 404] width 13 height 13
click at [403, 406] on icon at bounding box center [406, 404] width 13 height 13
click at [544, 409] on icon at bounding box center [548, 404] width 13 height 13
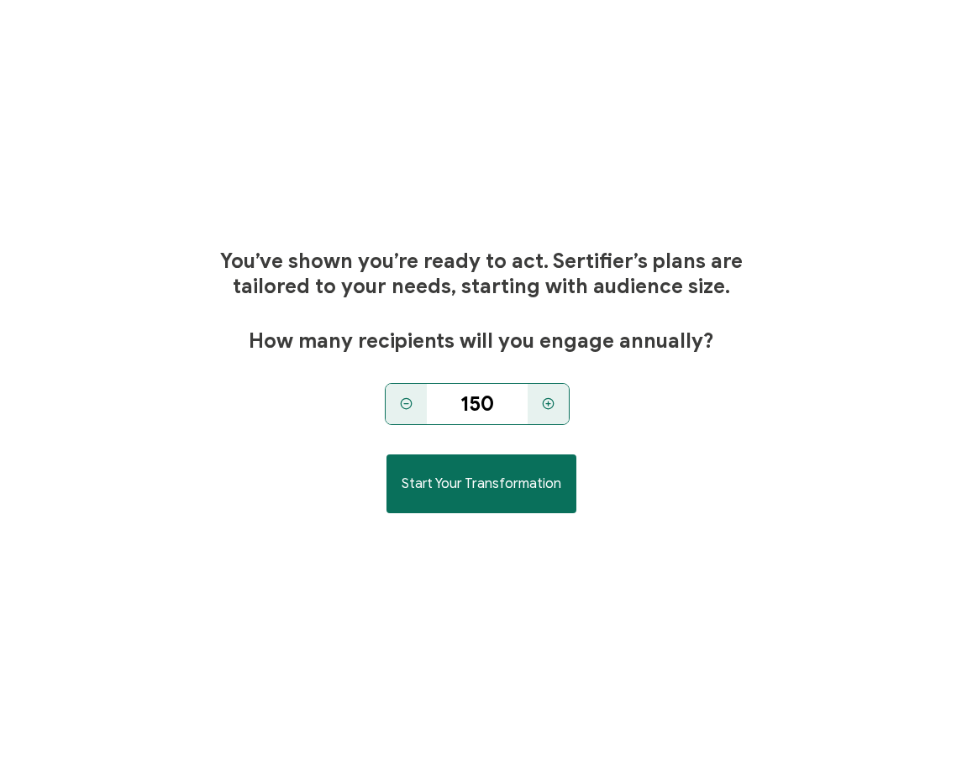
type input "200"
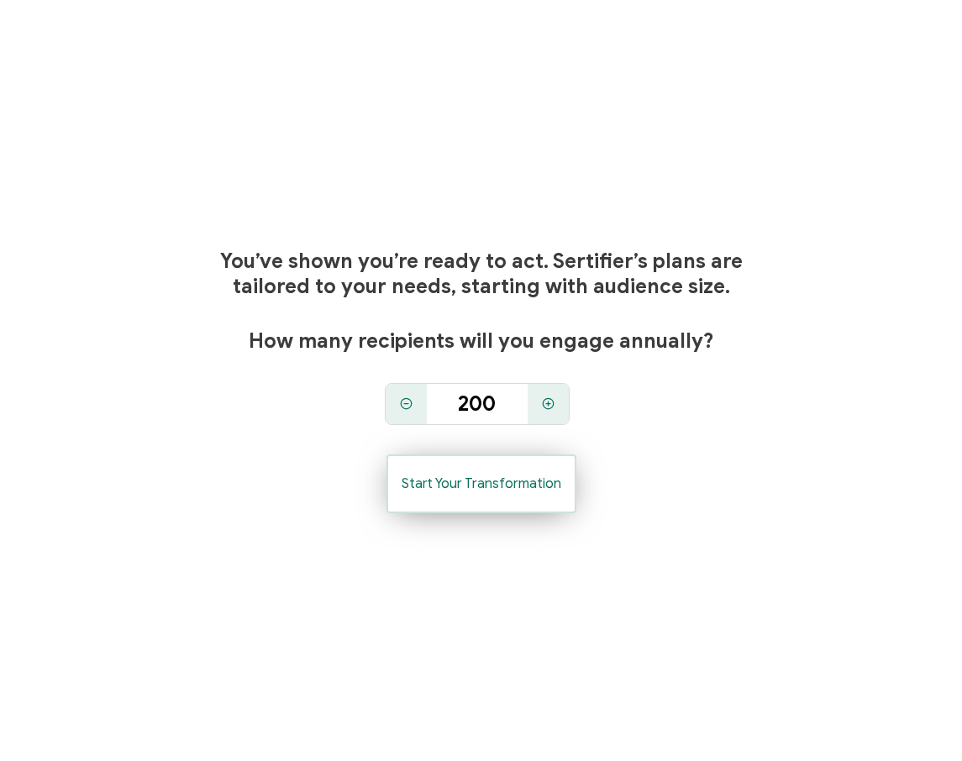
click at [521, 477] on span "Start Your Transformation" at bounding box center [482, 483] width 160 height 13
